Goal: Task Accomplishment & Management: Manage account settings

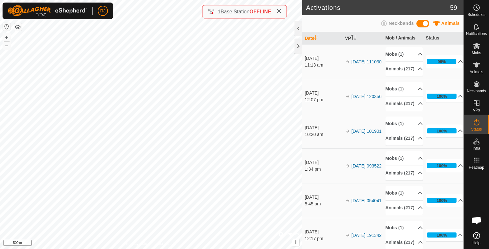
click at [450, 63] on p-accordion-header "99%" at bounding box center [443, 61] width 37 height 13
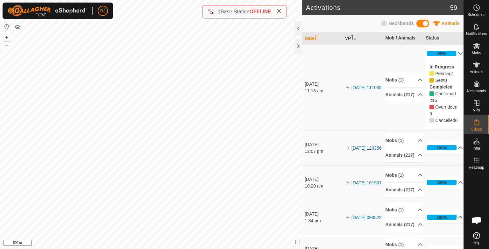
click at [452, 52] on p-accordion-header "99%" at bounding box center [443, 53] width 37 height 13
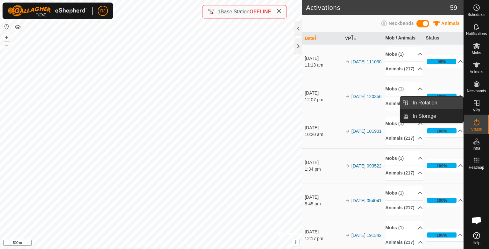
click at [427, 104] on link "In Rotation" at bounding box center [435, 102] width 54 height 13
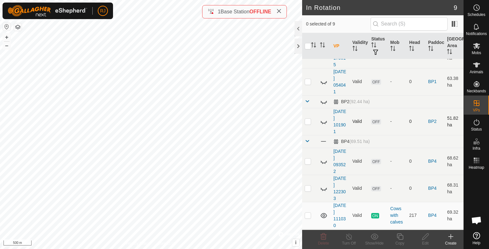
scroll to position [95, 0]
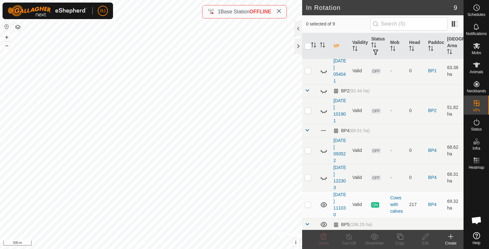
click at [451, 236] on icon at bounding box center [451, 237] width 8 height 8
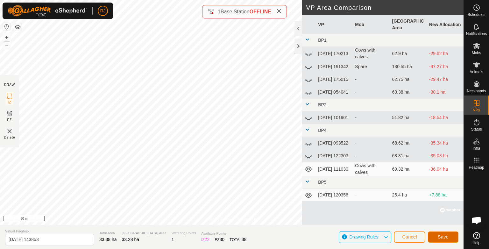
click at [441, 235] on span "Save" at bounding box center [442, 236] width 11 height 5
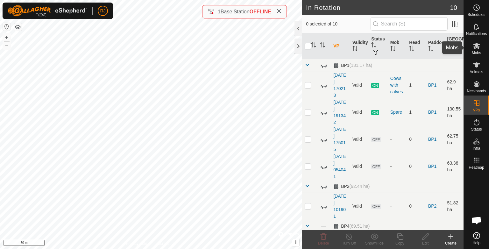
click at [477, 46] on icon at bounding box center [476, 46] width 7 height 6
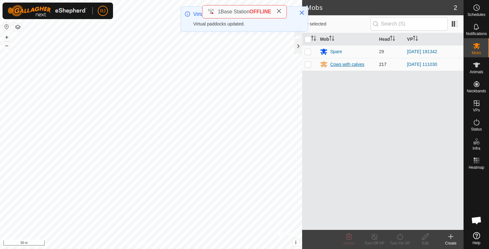
click at [340, 64] on div "Cows with calves" at bounding box center [347, 64] width 34 height 7
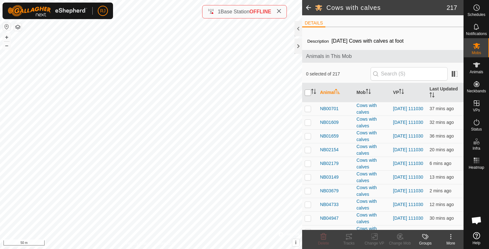
click at [308, 92] on input "checkbox" at bounding box center [307, 92] width 6 height 6
checkbox input "true"
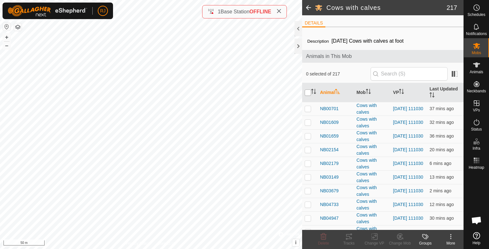
checkbox input "true"
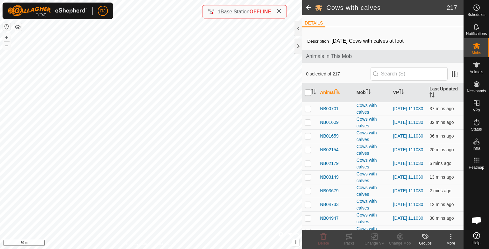
checkbox input "true"
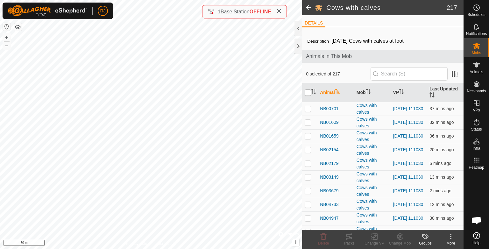
checkbox input "true"
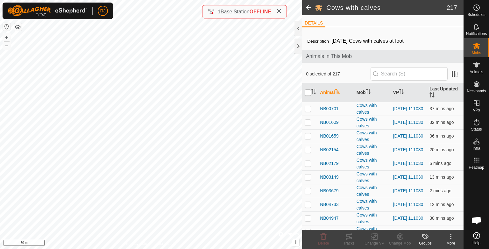
checkbox input "true"
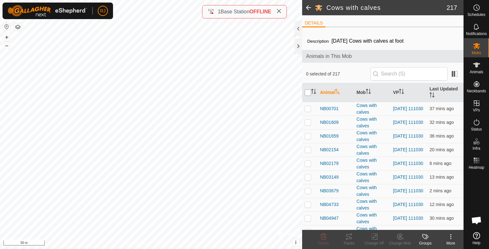
checkbox input "true"
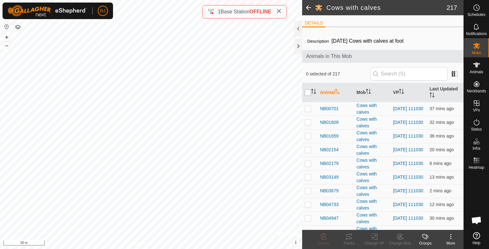
checkbox input "true"
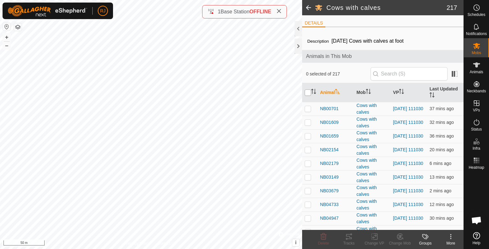
checkbox input "true"
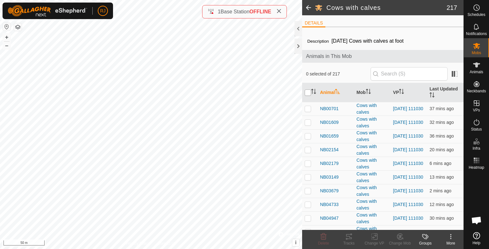
checkbox input "true"
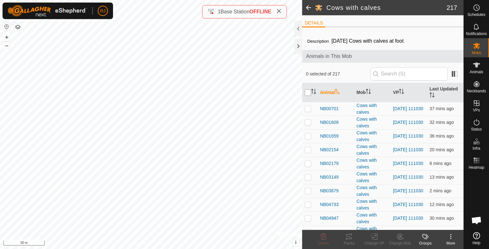
checkbox input "true"
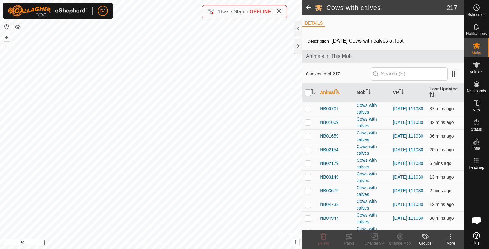
checkbox input "true"
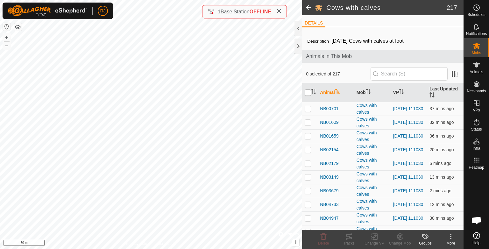
checkbox input "true"
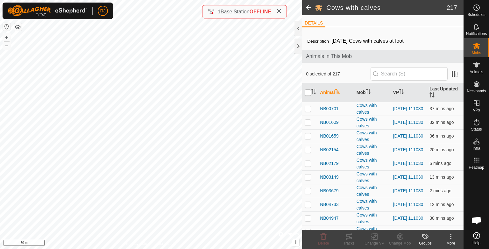
checkbox input "true"
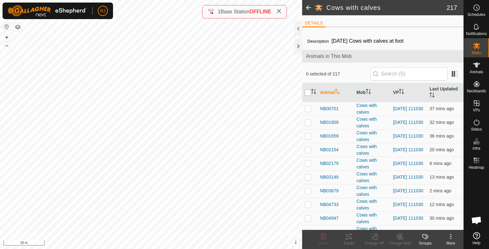
checkbox input "true"
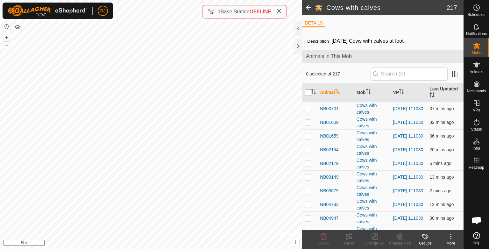
checkbox input "true"
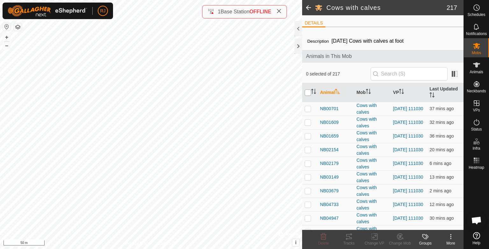
checkbox input "true"
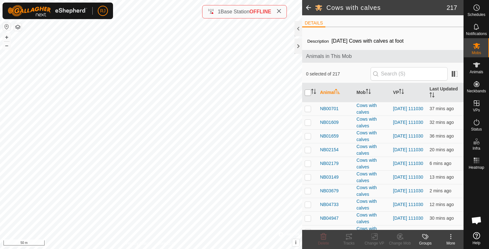
checkbox input "true"
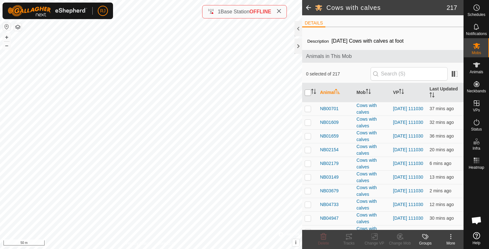
checkbox input "true"
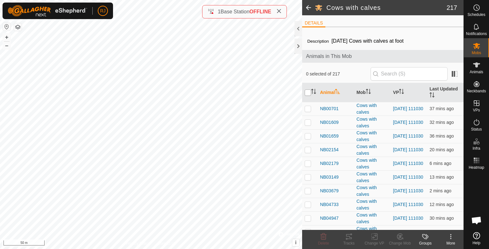
checkbox input "true"
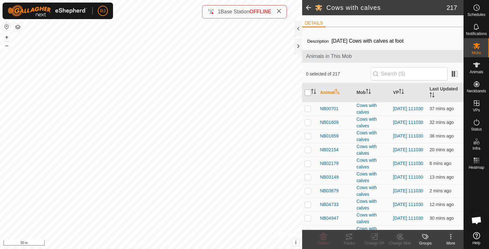
checkbox input "true"
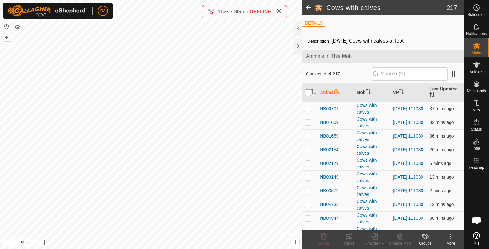
checkbox input "true"
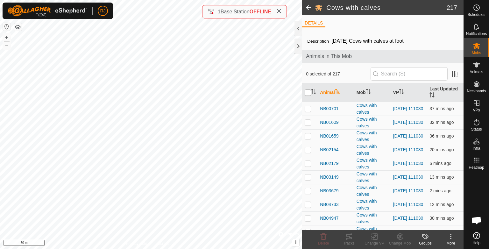
checkbox input "true"
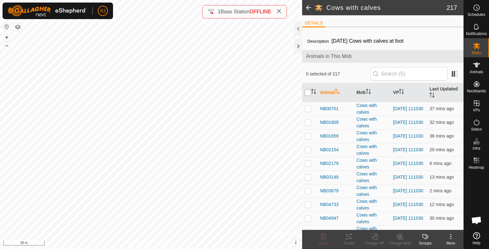
checkbox input "true"
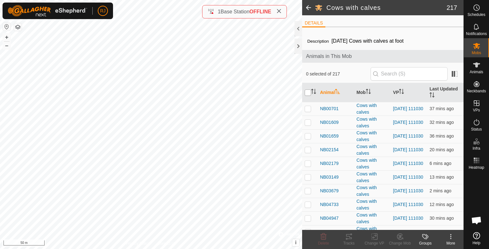
checkbox input "true"
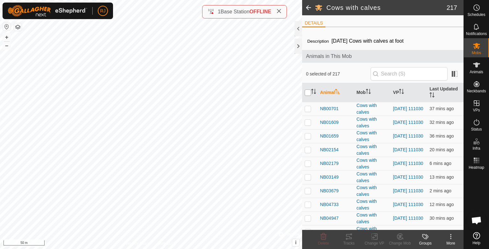
checkbox input "true"
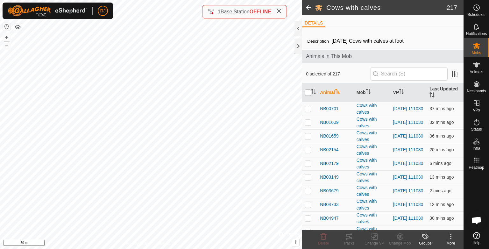
checkbox input "true"
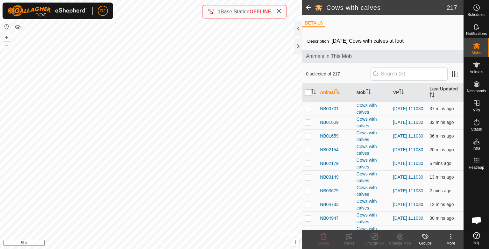
checkbox input "true"
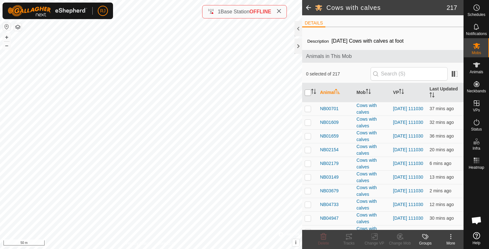
checkbox input "true"
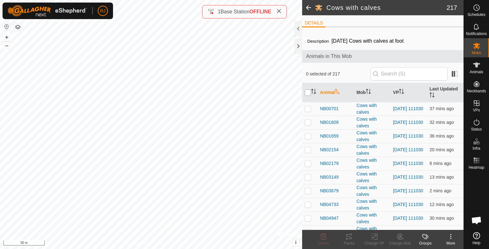
checkbox input "true"
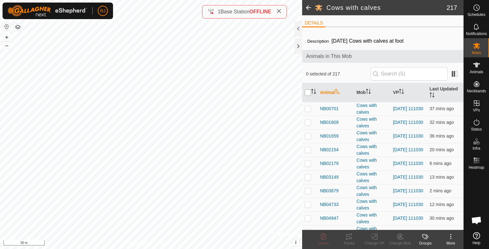
checkbox input "true"
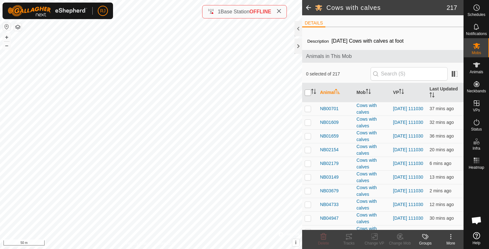
checkbox input "true"
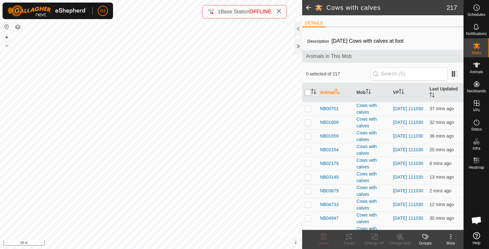
checkbox input "true"
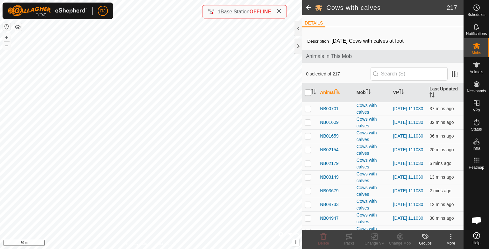
checkbox input "true"
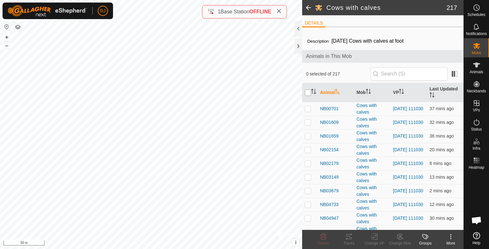
checkbox input "true"
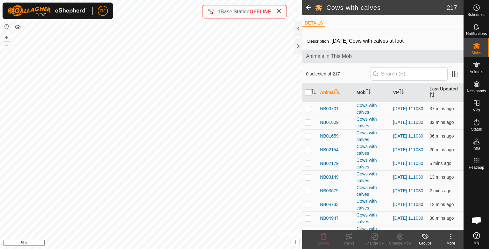
checkbox input "true"
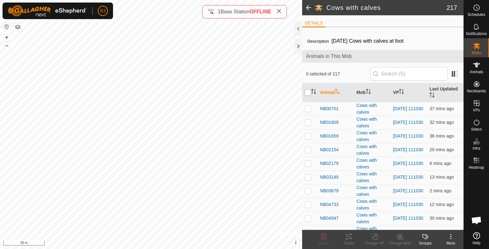
checkbox input "true"
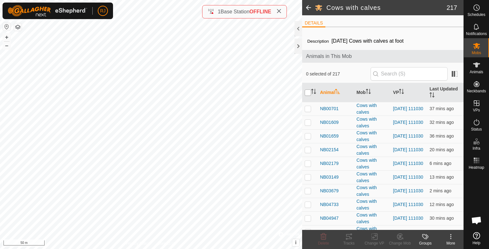
checkbox input "true"
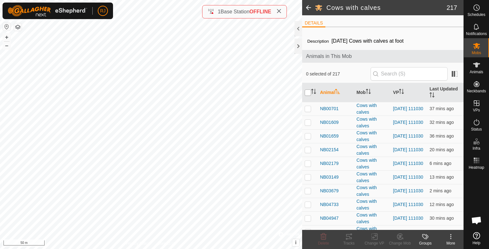
checkbox input "true"
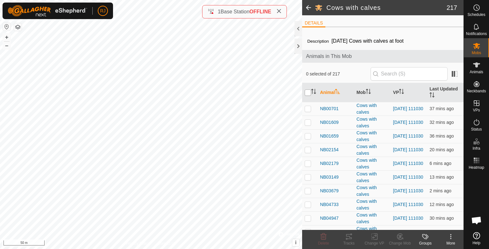
checkbox input "true"
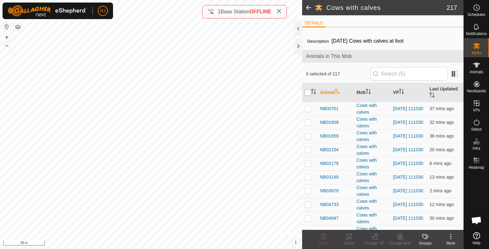
checkbox input "true"
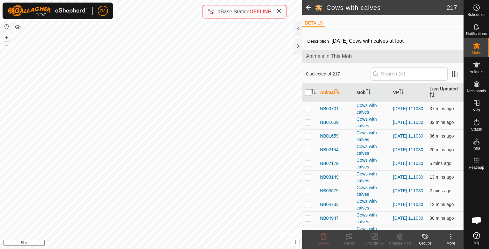
checkbox input "true"
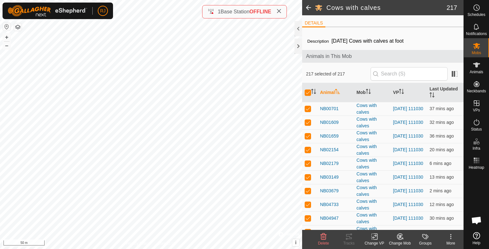
click at [373, 236] on icon at bounding box center [374, 237] width 8 height 8
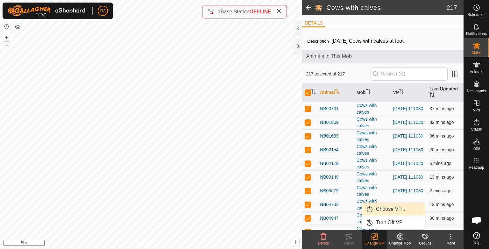
click at [380, 208] on link "Choose VP..." at bounding box center [393, 209] width 63 height 13
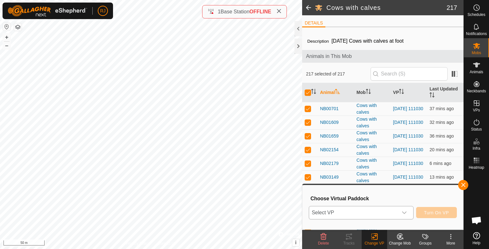
click at [341, 213] on span "Select VP" at bounding box center [353, 212] width 89 height 13
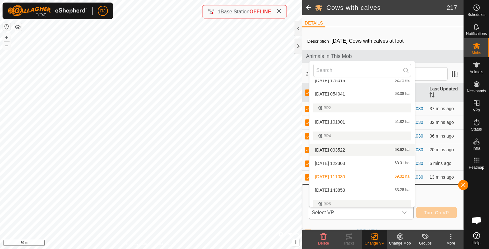
scroll to position [64, 0]
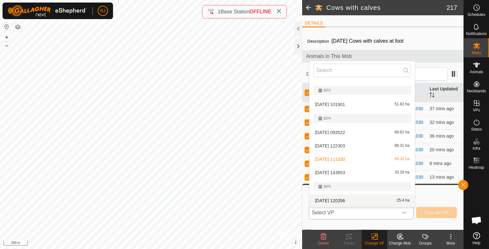
click at [345, 212] on span "Select VP" at bounding box center [353, 212] width 89 height 13
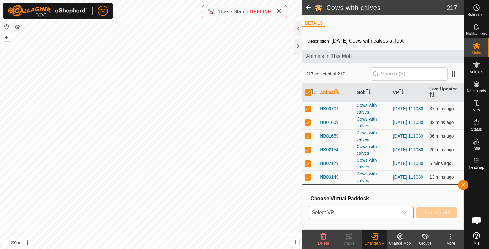
click at [345, 212] on span "Select VP" at bounding box center [353, 212] width 89 height 13
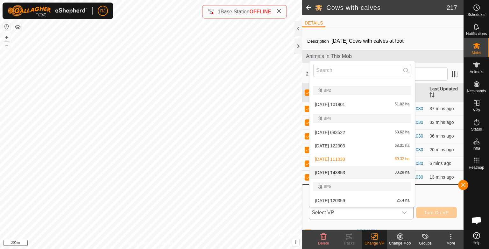
click at [340, 173] on li "[DATE] 143853 33.28 ha" at bounding box center [361, 172] width 105 height 13
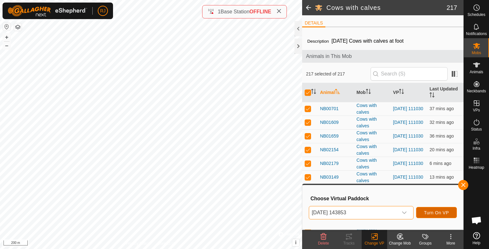
click at [437, 211] on span "Turn On VP" at bounding box center [436, 212] width 25 height 5
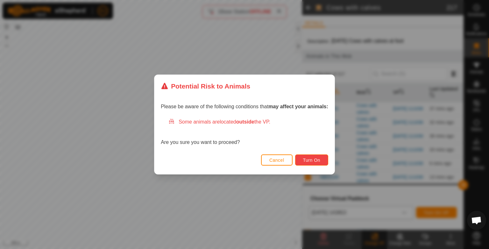
click at [307, 159] on span "Turn On" at bounding box center [311, 159] width 17 height 5
